Goal: Task Accomplishment & Management: Manage account settings

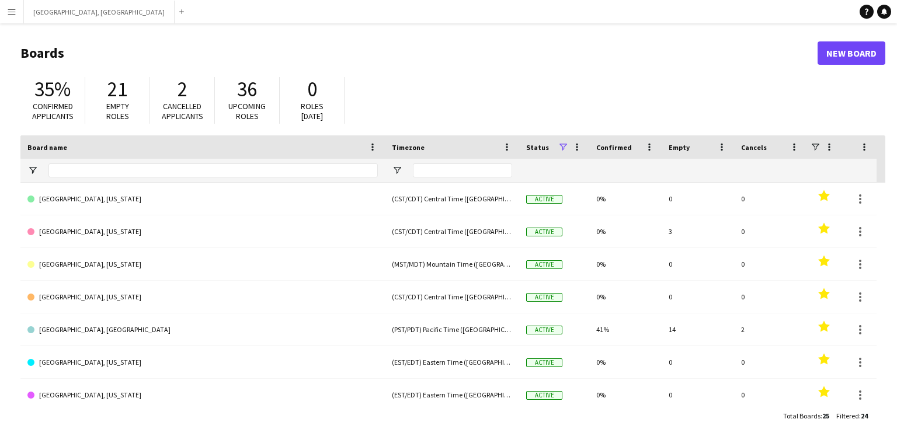
click at [12, 14] on app-icon "Menu" at bounding box center [11, 11] width 9 height 9
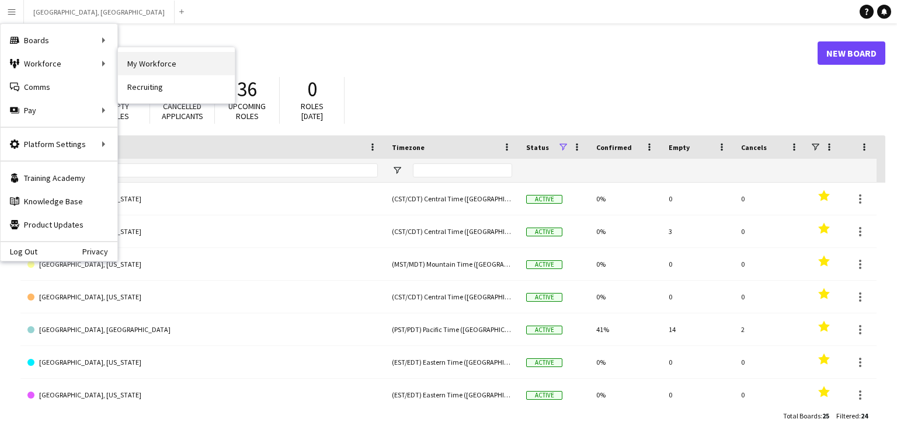
click at [149, 60] on link "My Workforce" at bounding box center [176, 63] width 117 height 23
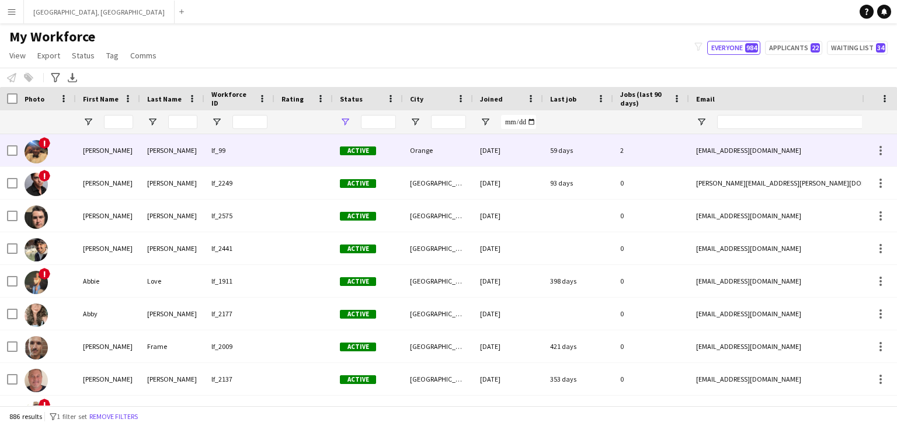
type input "**********"
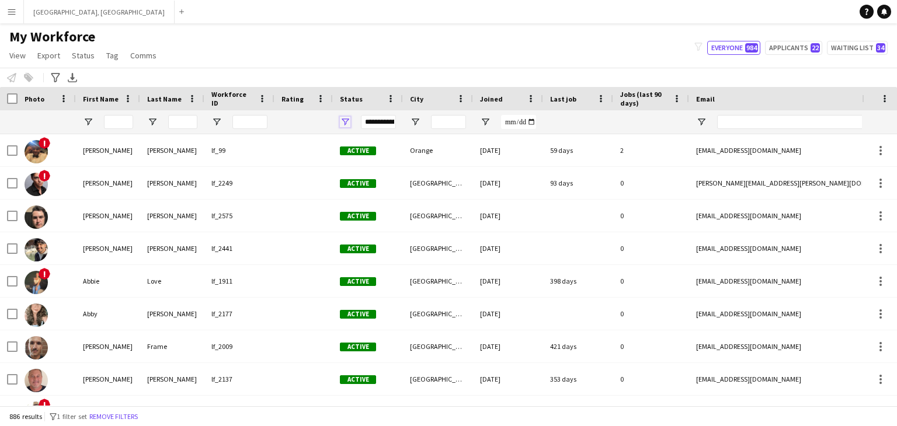
click at [346, 122] on span "Open Filter Menu" at bounding box center [345, 122] width 11 height 11
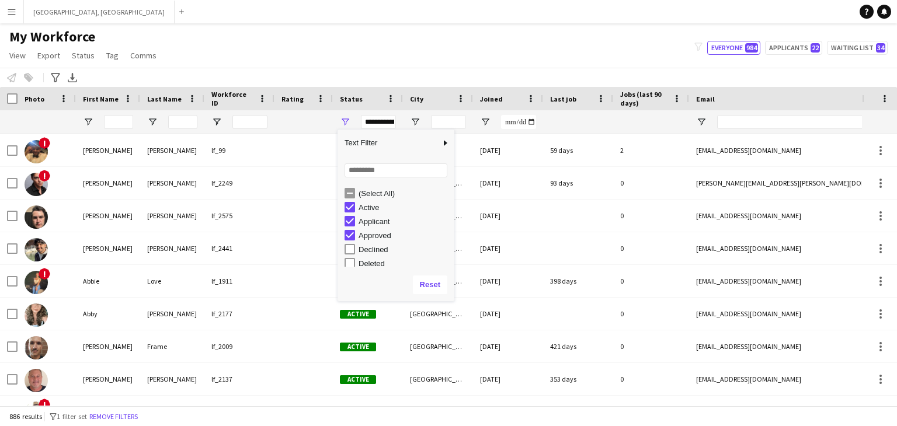
click at [270, 69] on div "Notify workforce Add to tag Select at least one crew to tag him or her. Advance…" at bounding box center [448, 77] width 897 height 19
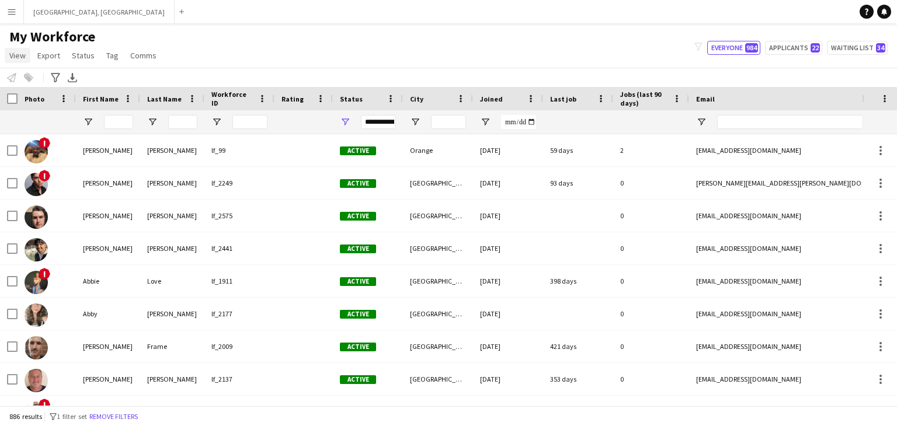
click at [18, 54] on span "View" at bounding box center [17, 55] width 16 height 11
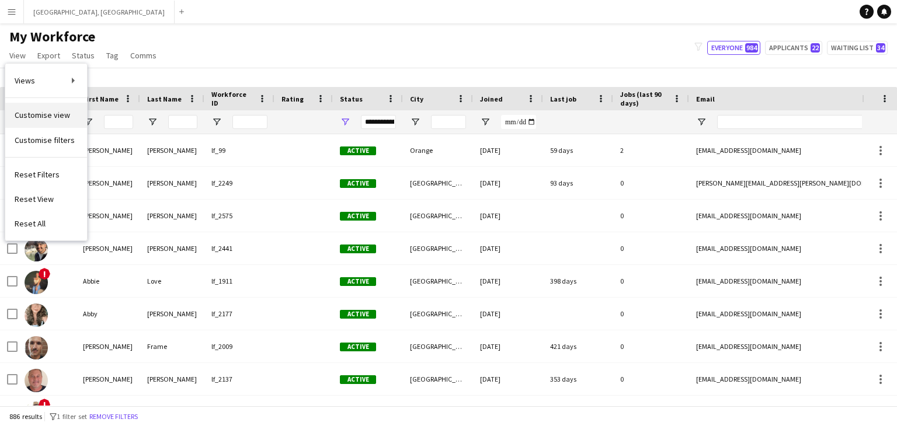
click at [26, 117] on span "Customise view" at bounding box center [42, 115] width 55 height 11
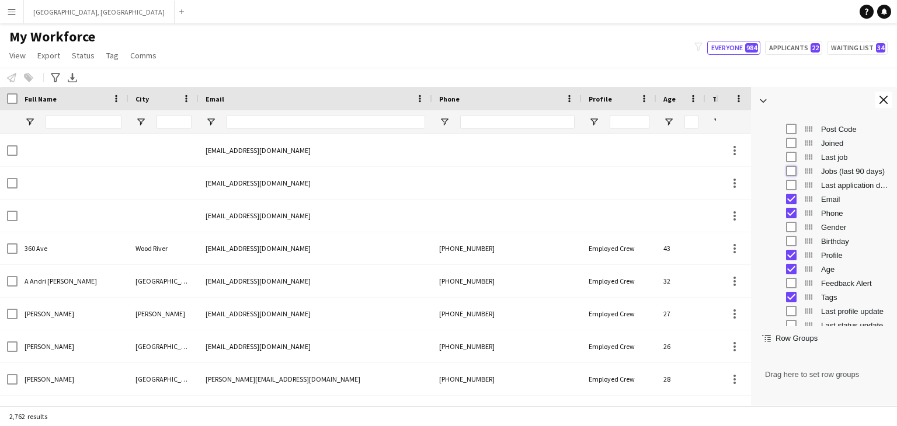
scroll to position [180, 0]
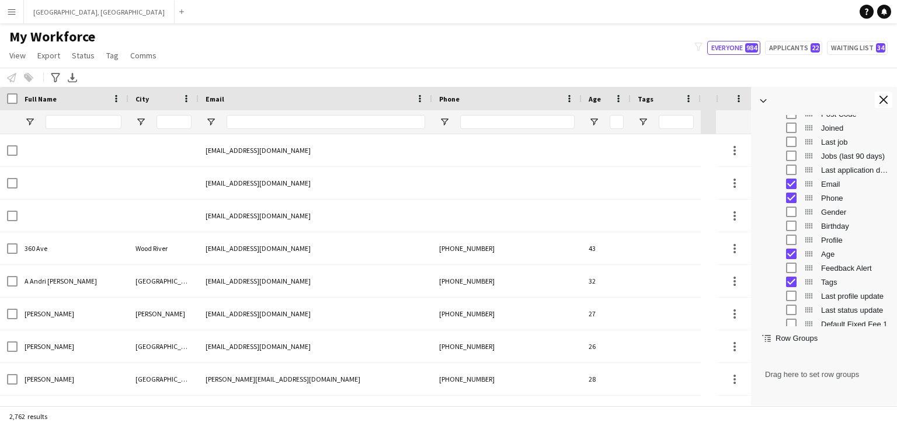
click at [793, 261] on div "Feedback Alert" at bounding box center [832, 268] width 114 height 14
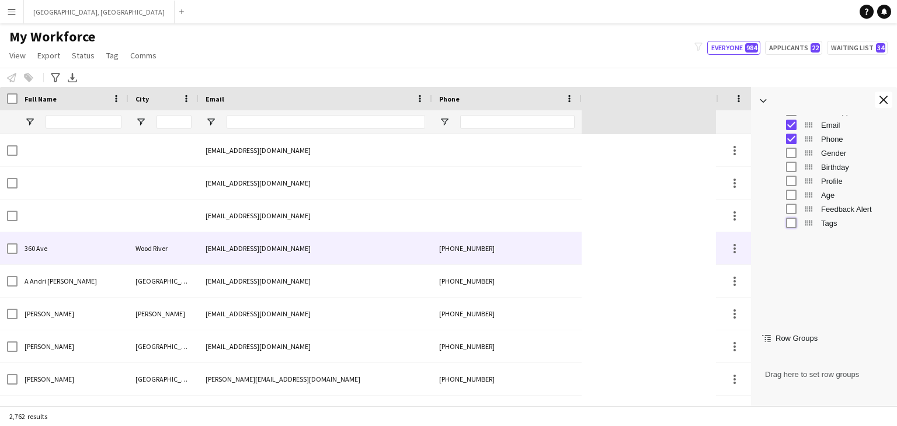
scroll to position [113, 0]
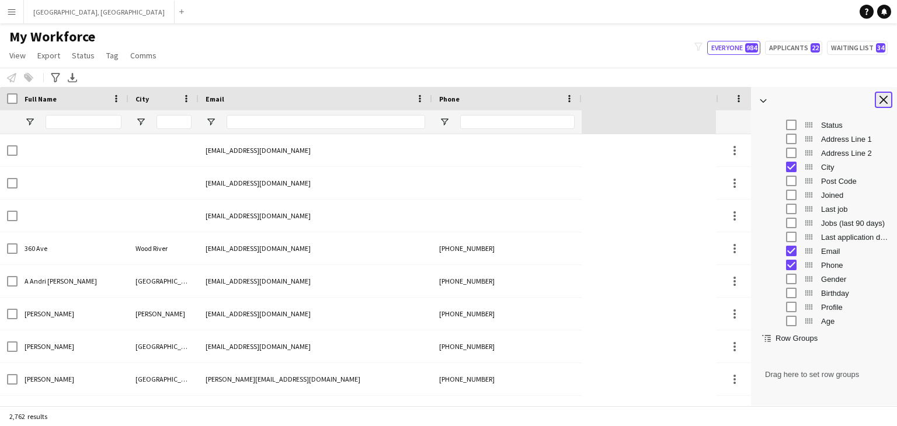
click at [883, 102] on app-icon "Close tool panel" at bounding box center [883, 100] width 8 height 8
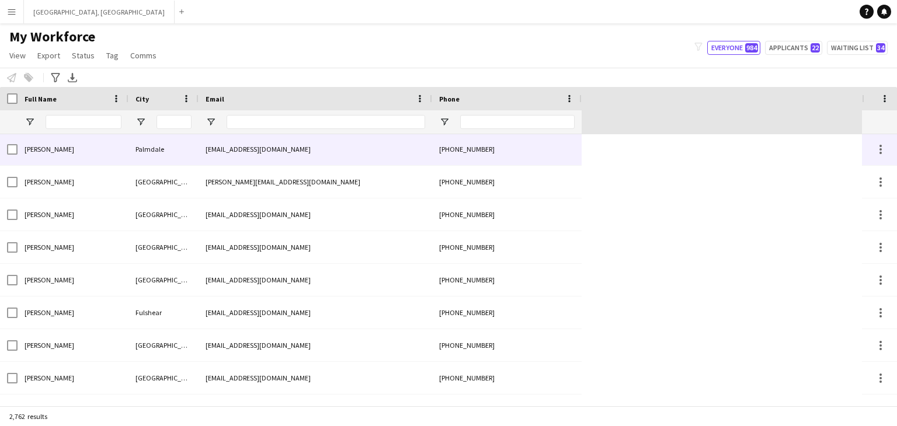
scroll to position [0, 0]
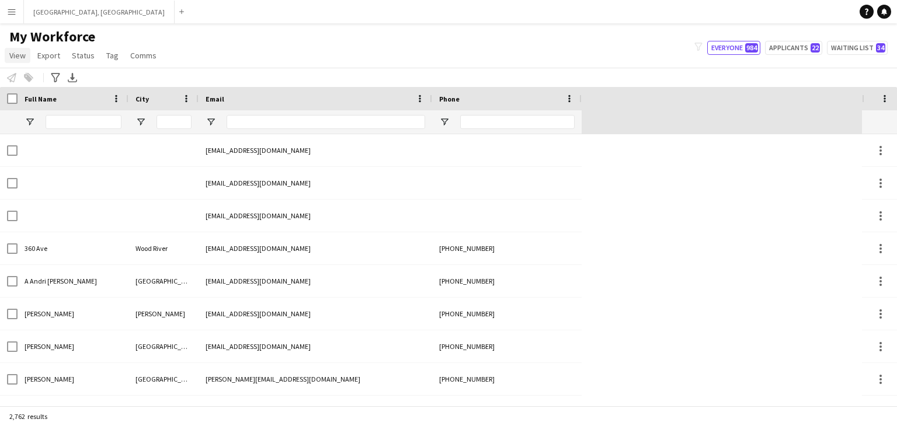
click at [20, 58] on span "View" at bounding box center [17, 55] width 16 height 11
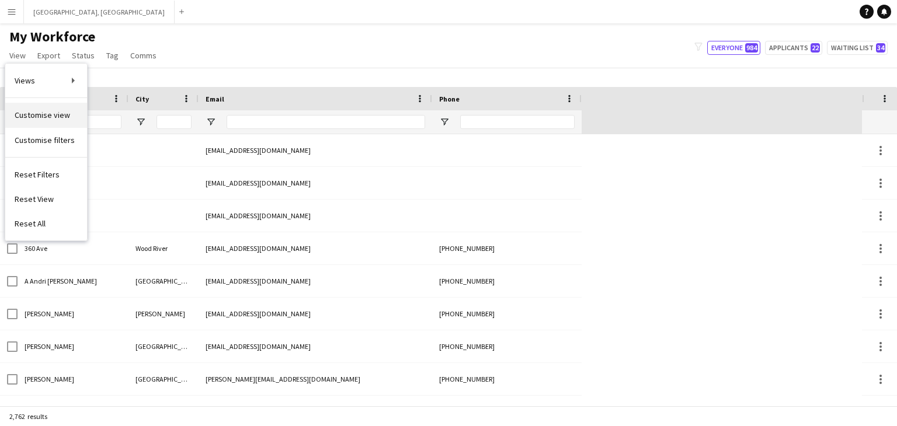
click at [55, 113] on span "Customise view" at bounding box center [42, 115] width 55 height 11
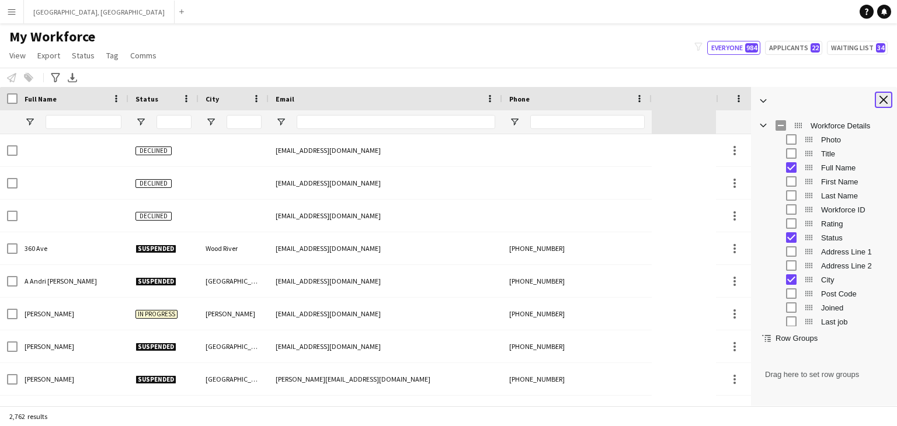
click at [882, 100] on app-icon "Close tool panel" at bounding box center [883, 100] width 8 height 8
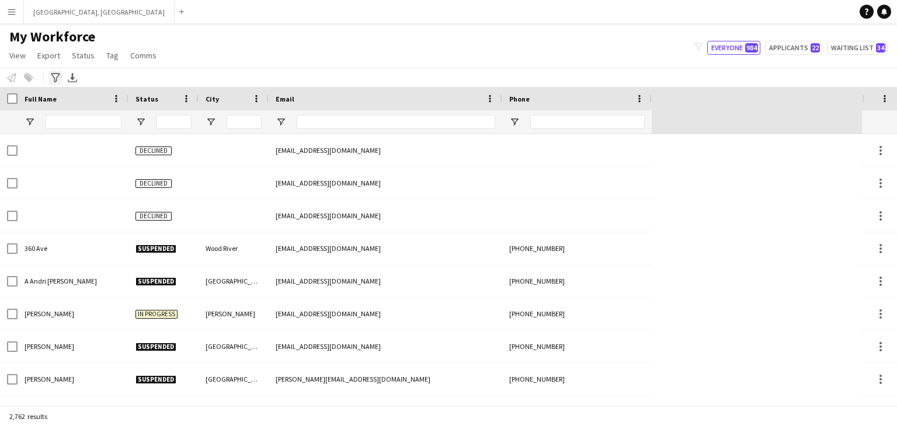
click at [55, 78] on icon "Advanced filters" at bounding box center [55, 77] width 9 height 9
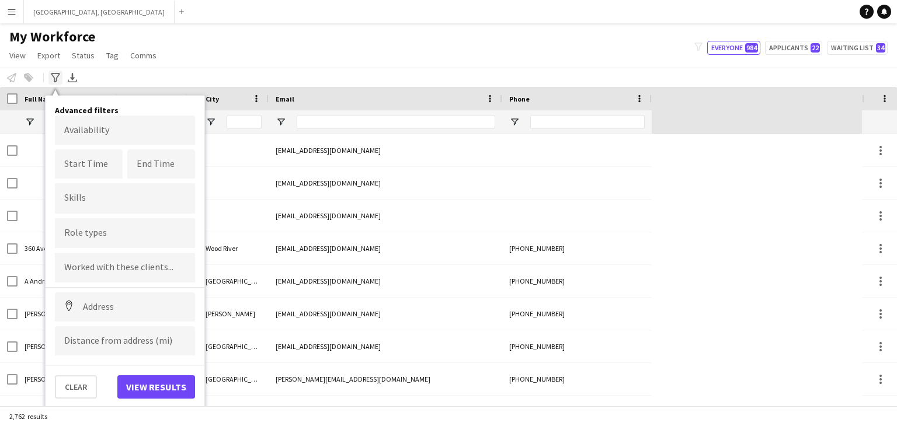
click at [55, 78] on icon "Advanced filters" at bounding box center [55, 77] width 9 height 9
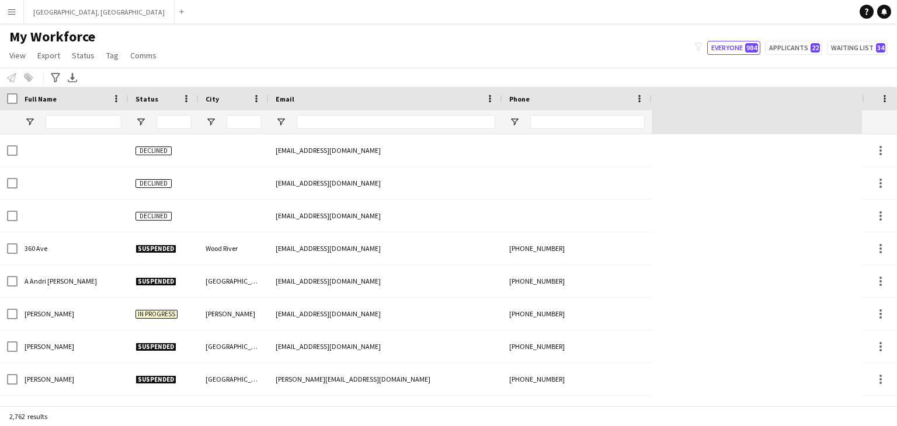
click at [165, 93] on div "Status" at bounding box center [156, 99] width 42 height 18
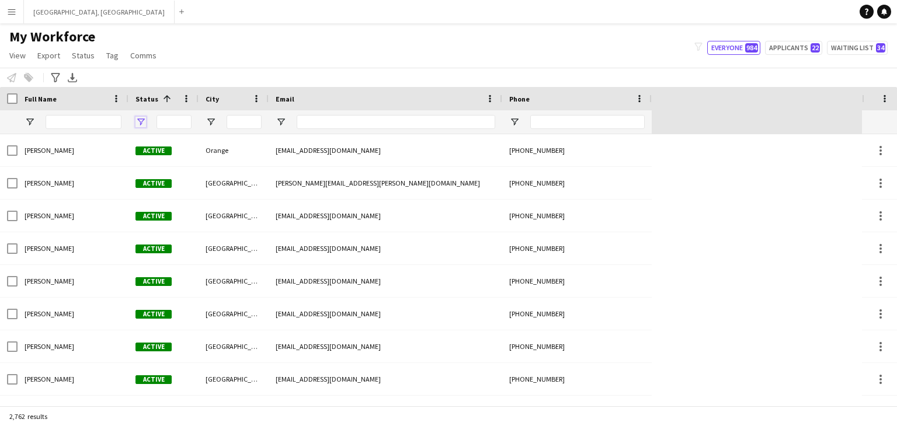
click at [137, 118] on span "Open Filter Menu" at bounding box center [140, 122] width 11 height 11
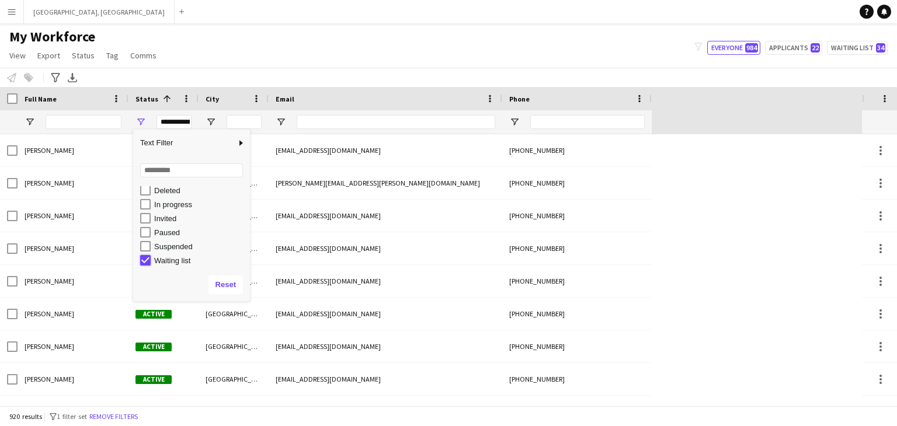
type input "**********"
click at [258, 79] on div "Notify workforce Add to tag Select at least one crew to tag him or her. Advance…" at bounding box center [448, 77] width 897 height 19
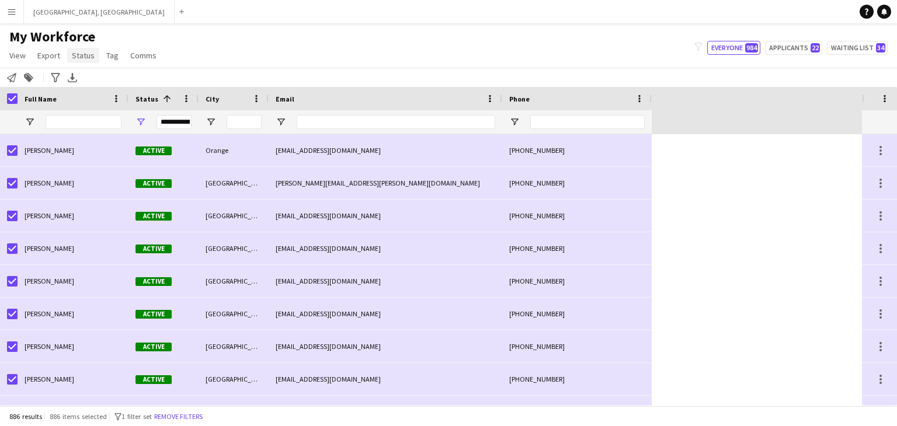
click at [87, 58] on span "Status" at bounding box center [83, 55] width 23 height 11
click at [57, 56] on span "Export" at bounding box center [48, 55] width 23 height 11
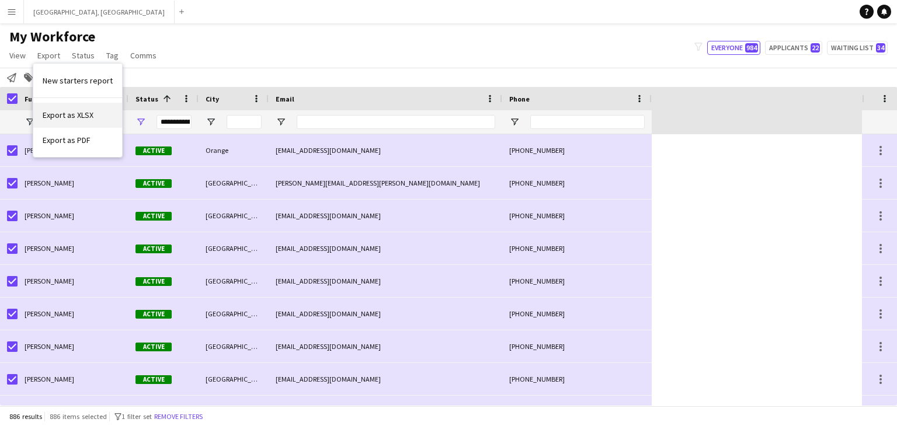
click at [71, 114] on span "Export as XLSX" at bounding box center [68, 115] width 51 height 11
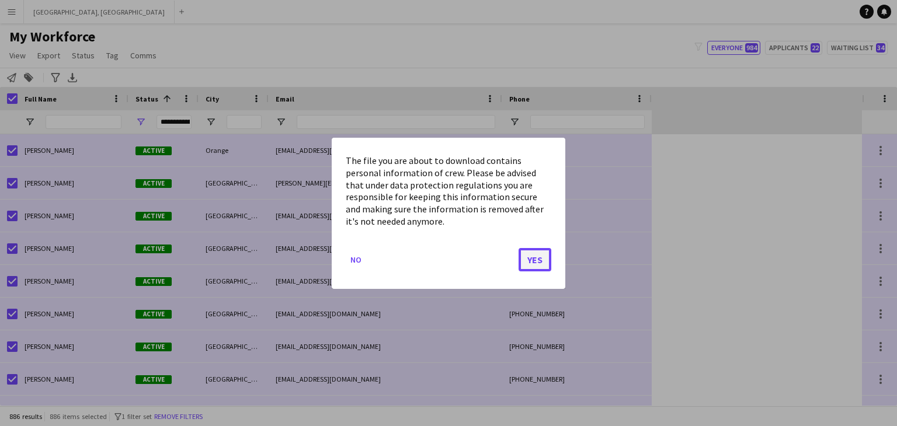
click at [532, 266] on button "Yes" at bounding box center [534, 259] width 33 height 23
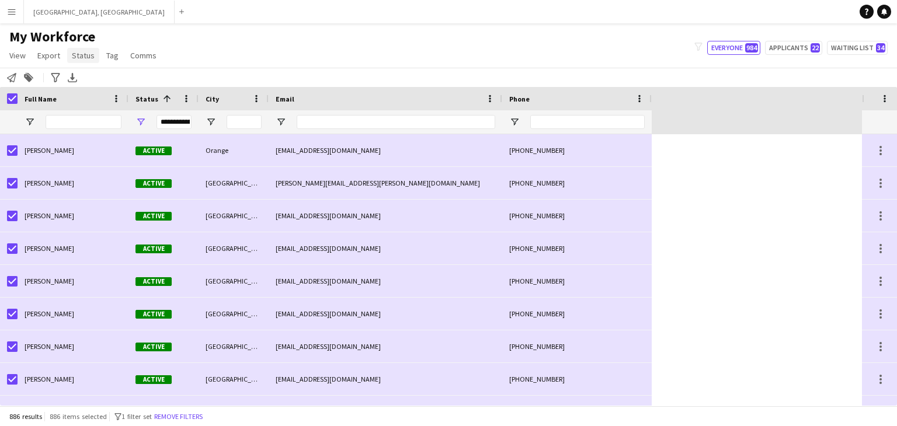
click at [88, 55] on span "Status" at bounding box center [83, 55] width 23 height 11
click at [19, 54] on span "View" at bounding box center [17, 55] width 16 height 11
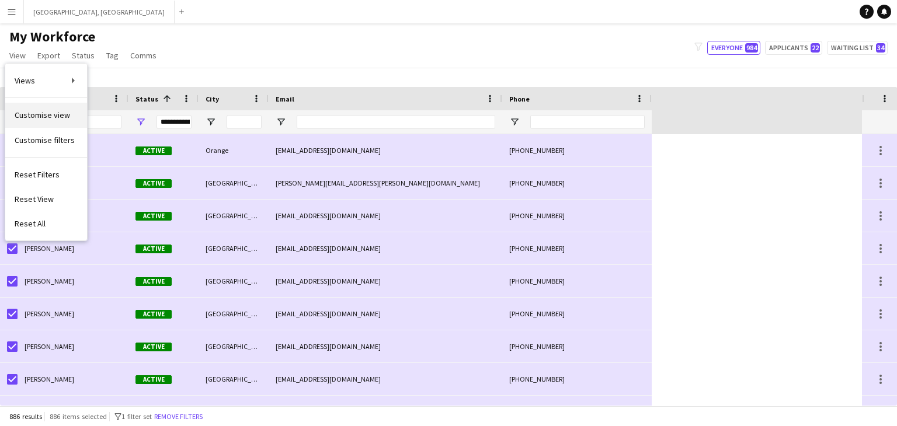
click at [50, 118] on span "Customise view" at bounding box center [42, 115] width 55 height 11
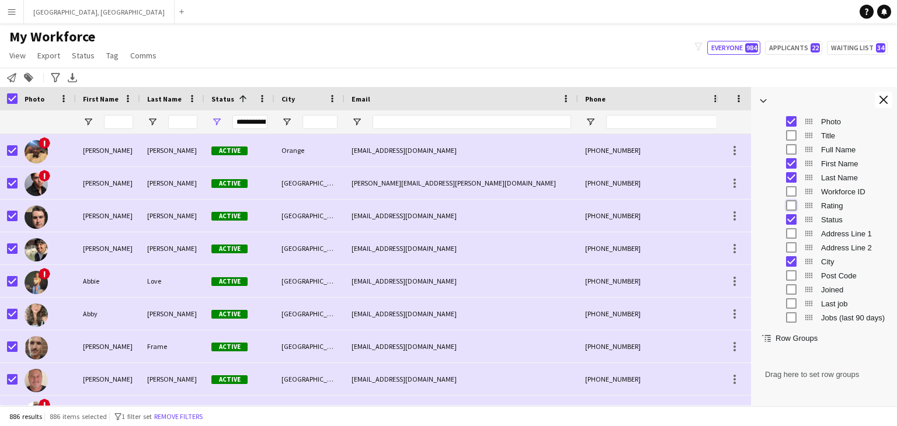
scroll to position [27, 0]
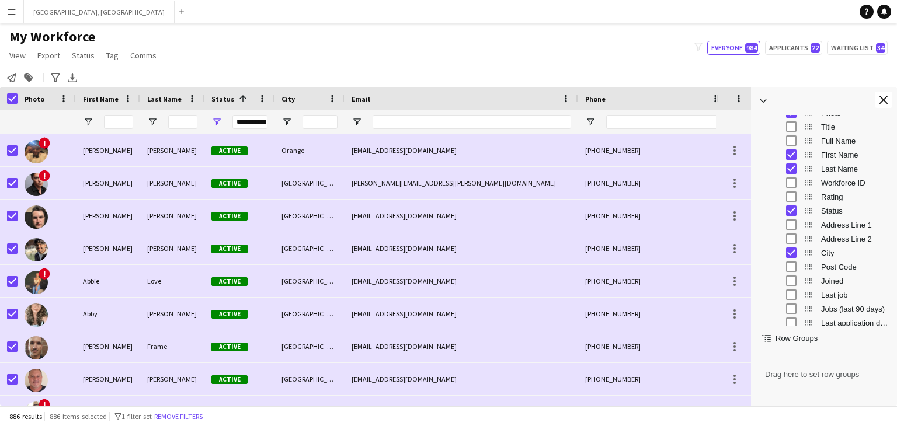
click at [785, 225] on div "Address Line 1" at bounding box center [832, 225] width 114 height 14
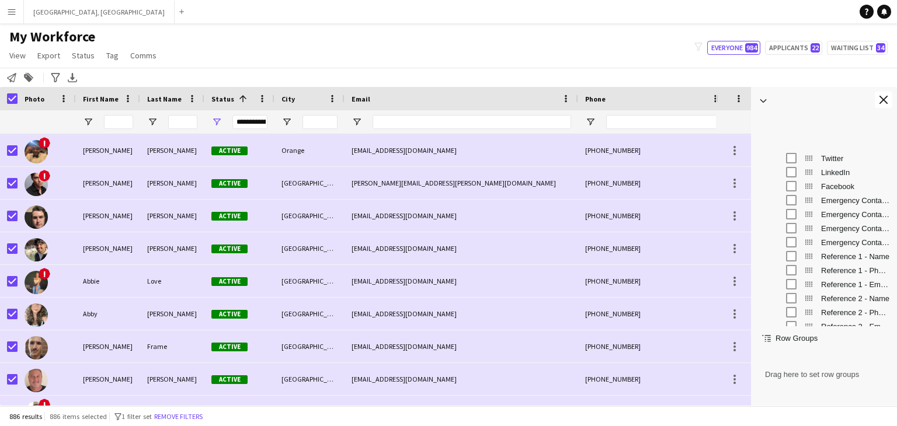
scroll to position [650, 0]
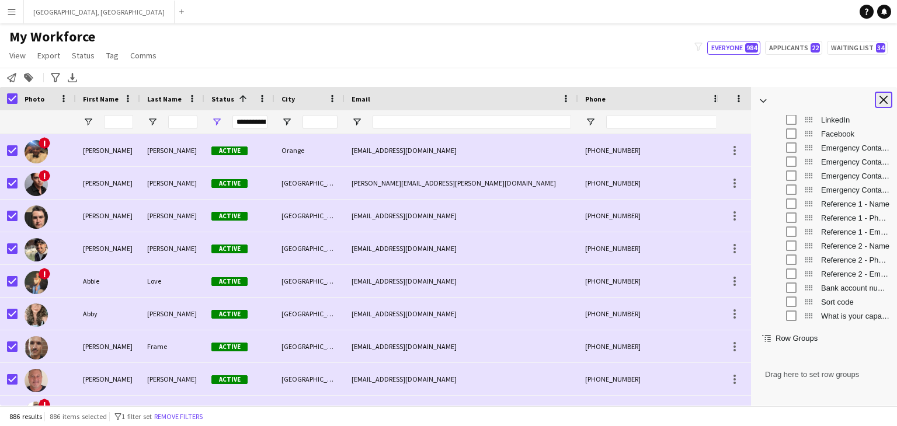
click at [886, 97] on app-icon "Close tool panel" at bounding box center [883, 100] width 8 height 8
